Goal: Task Accomplishment & Management: Use online tool/utility

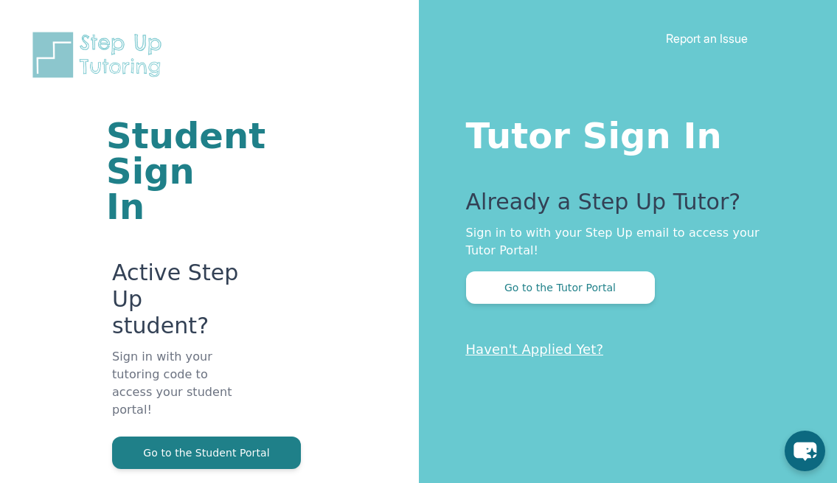
click at [591, 254] on p "Sign in to with your Step Up email to access your Tutor Portal!" at bounding box center [622, 241] width 313 height 35
click at [590, 269] on div "Already a Step Up Tutor? Sign in to with your Step Up email to access your Tuto…" at bounding box center [622, 246] width 313 height 115
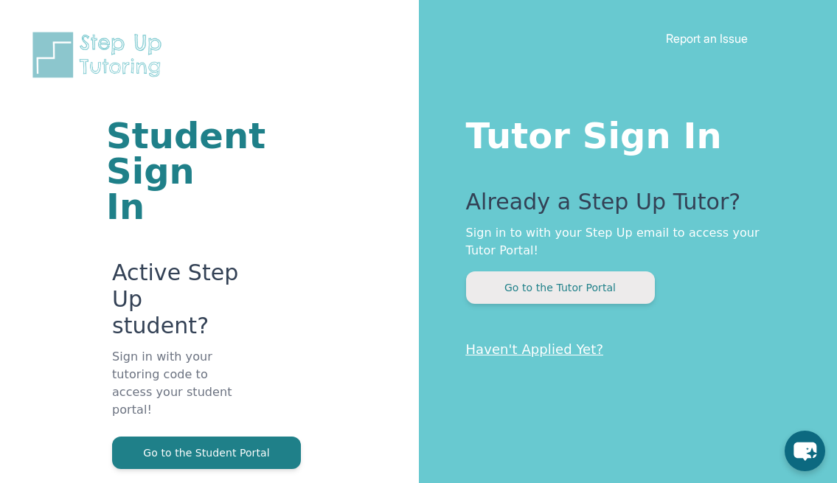
click at [586, 297] on button "Go to the Tutor Portal" at bounding box center [560, 287] width 189 height 32
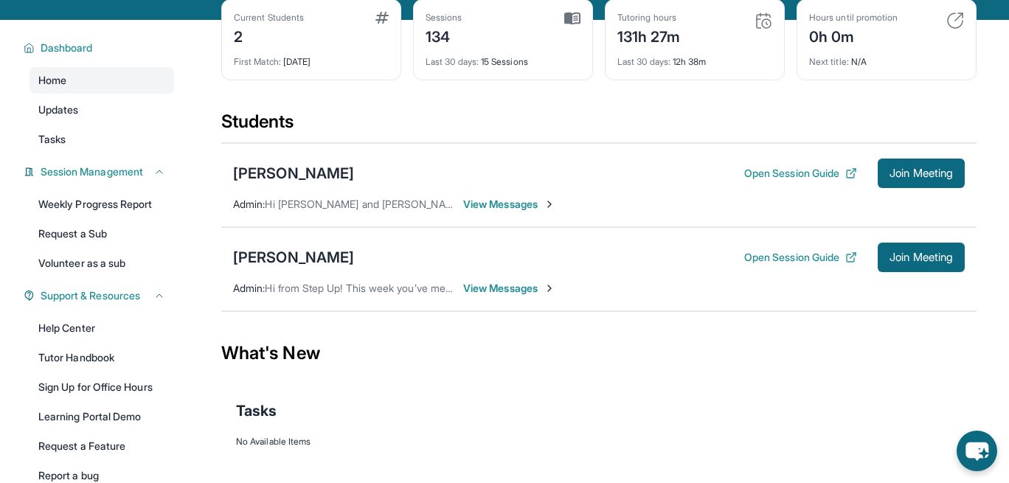
scroll to position [83, 0]
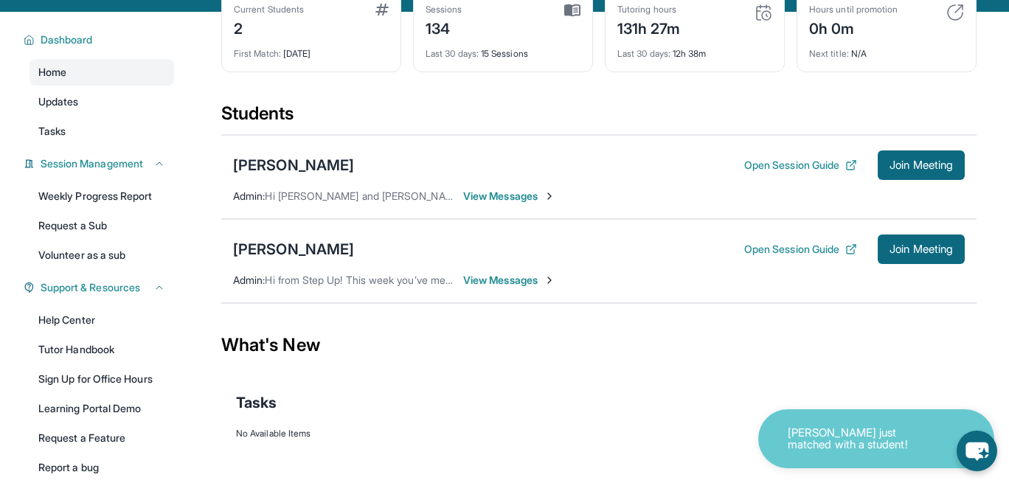
click at [526, 287] on span "View Messages" at bounding box center [509, 280] width 92 height 15
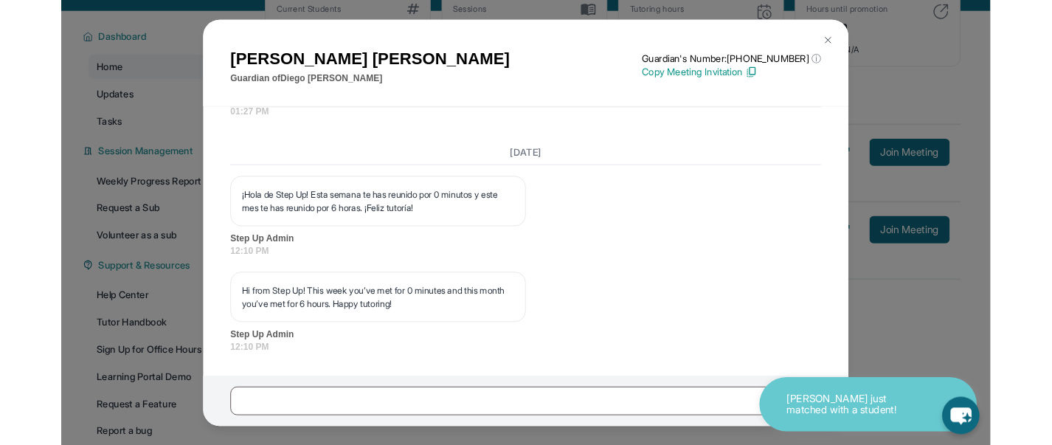
scroll to position [11615, 0]
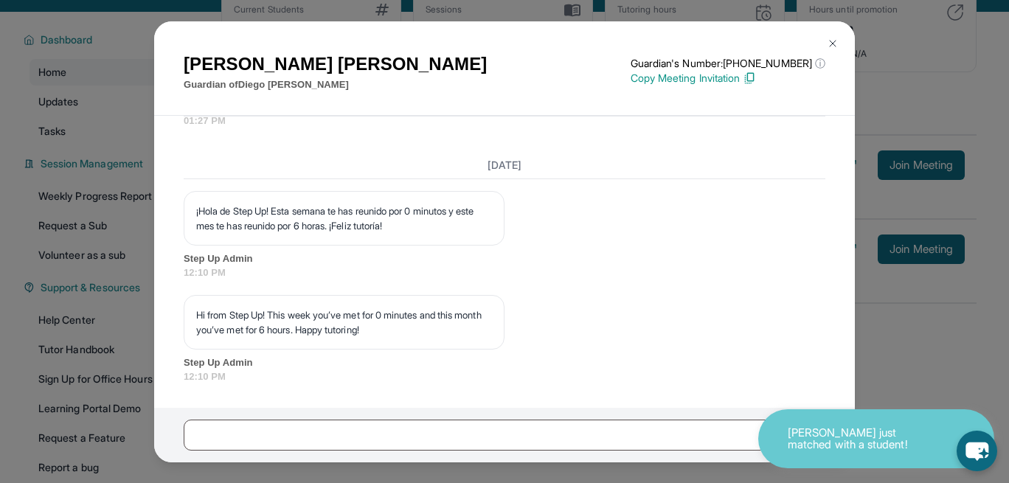
click at [837, 38] on img at bounding box center [833, 44] width 12 height 12
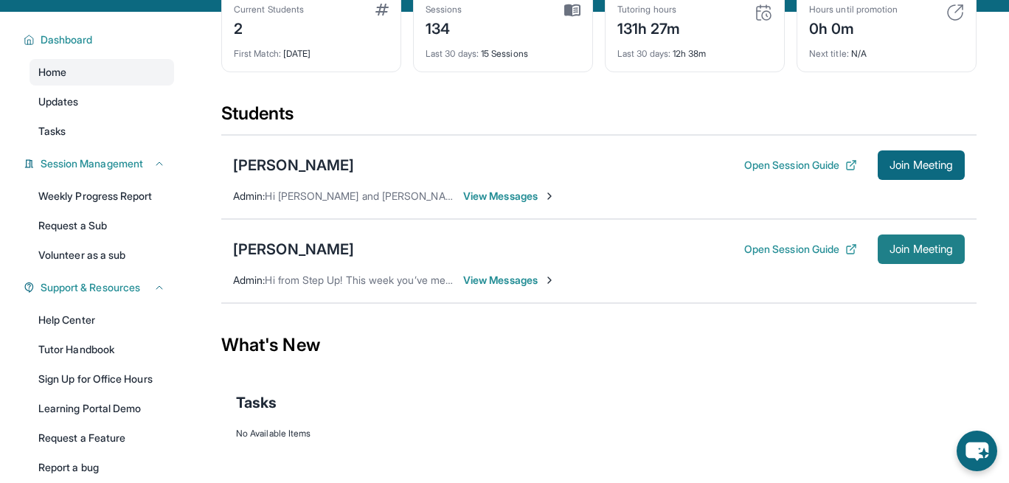
click at [837, 249] on button "Join Meeting" at bounding box center [921, 250] width 87 height 30
click at [814, 256] on button "Open Session Guide" at bounding box center [800, 249] width 113 height 15
